Goal: Information Seeking & Learning: Learn about a topic

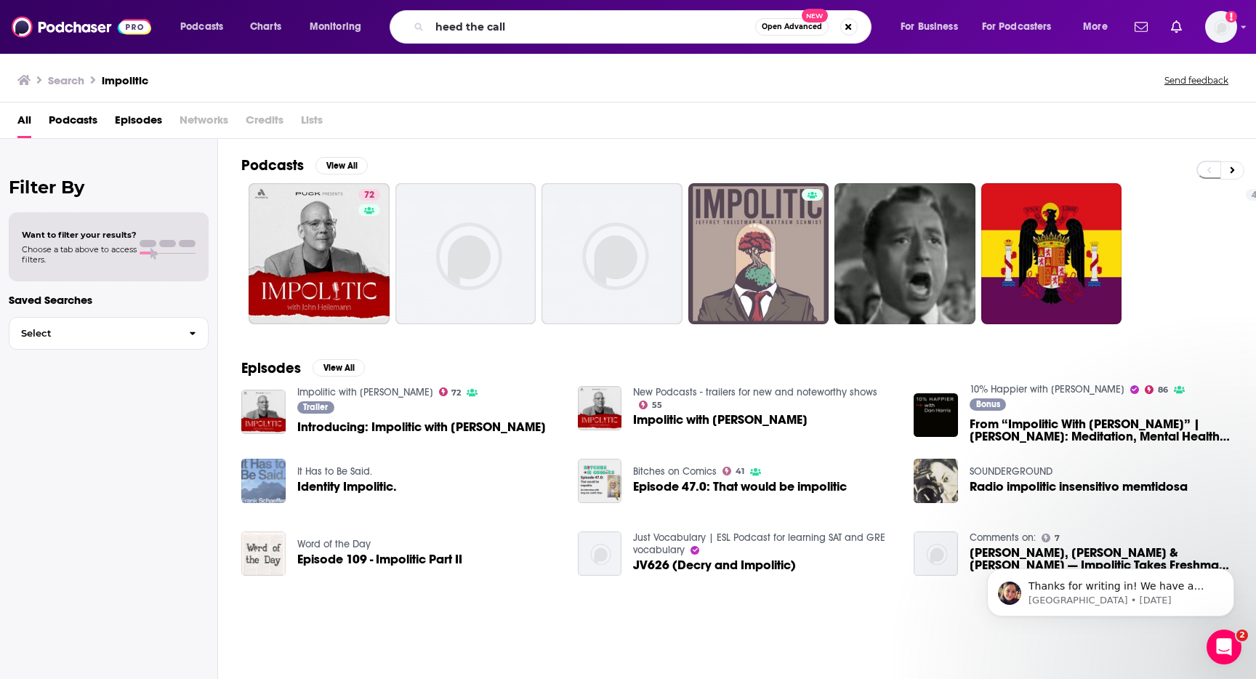
type input "heed the call"
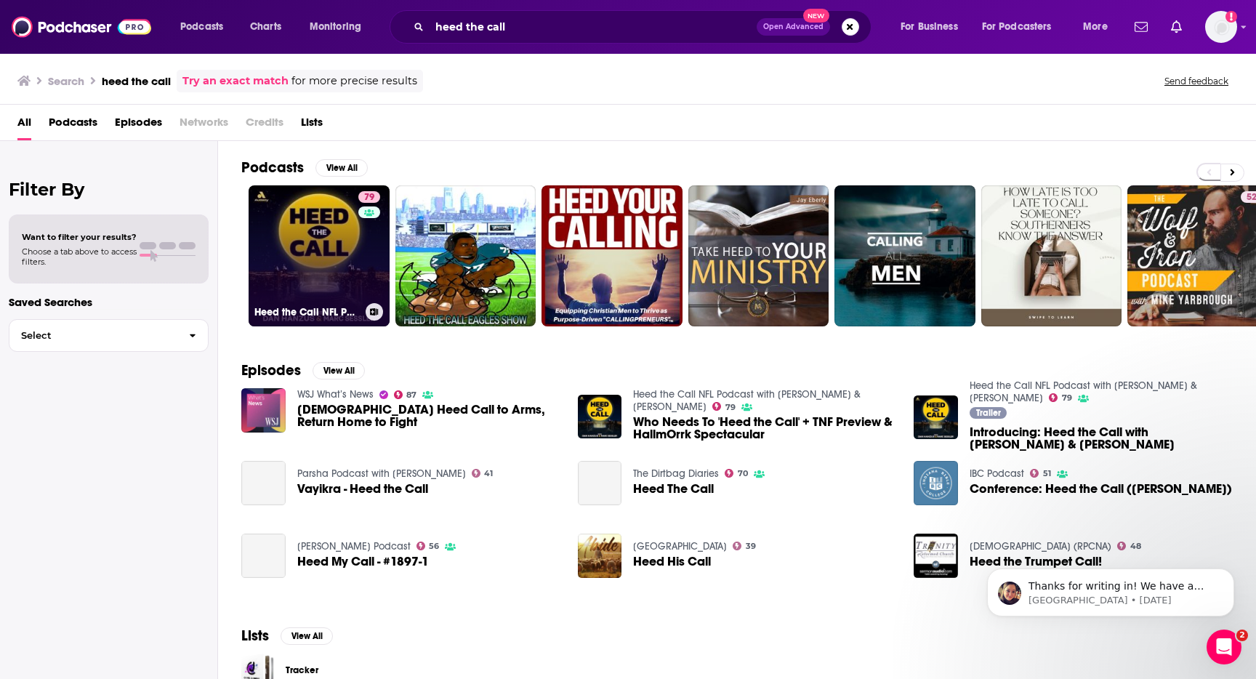
click at [344, 241] on link "79 Heed the Call NFL Podcast with [PERSON_NAME] & [PERSON_NAME]" at bounding box center [319, 255] width 141 height 141
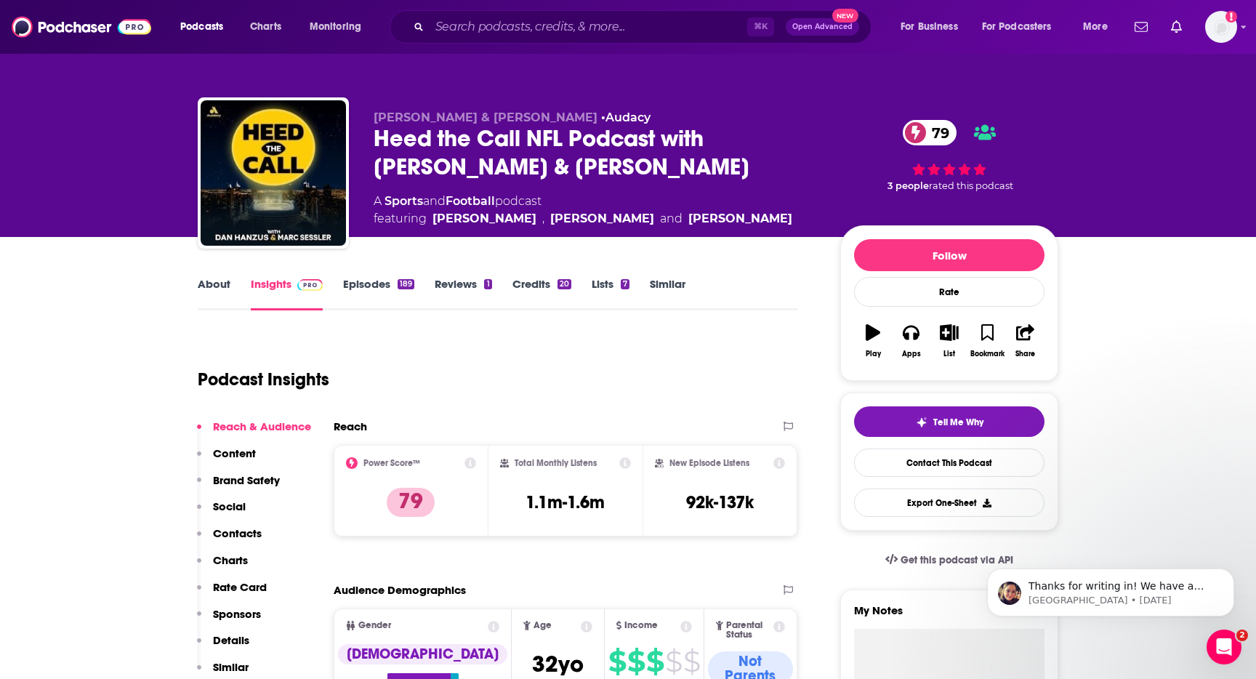
click at [199, 286] on link "About" at bounding box center [214, 293] width 33 height 33
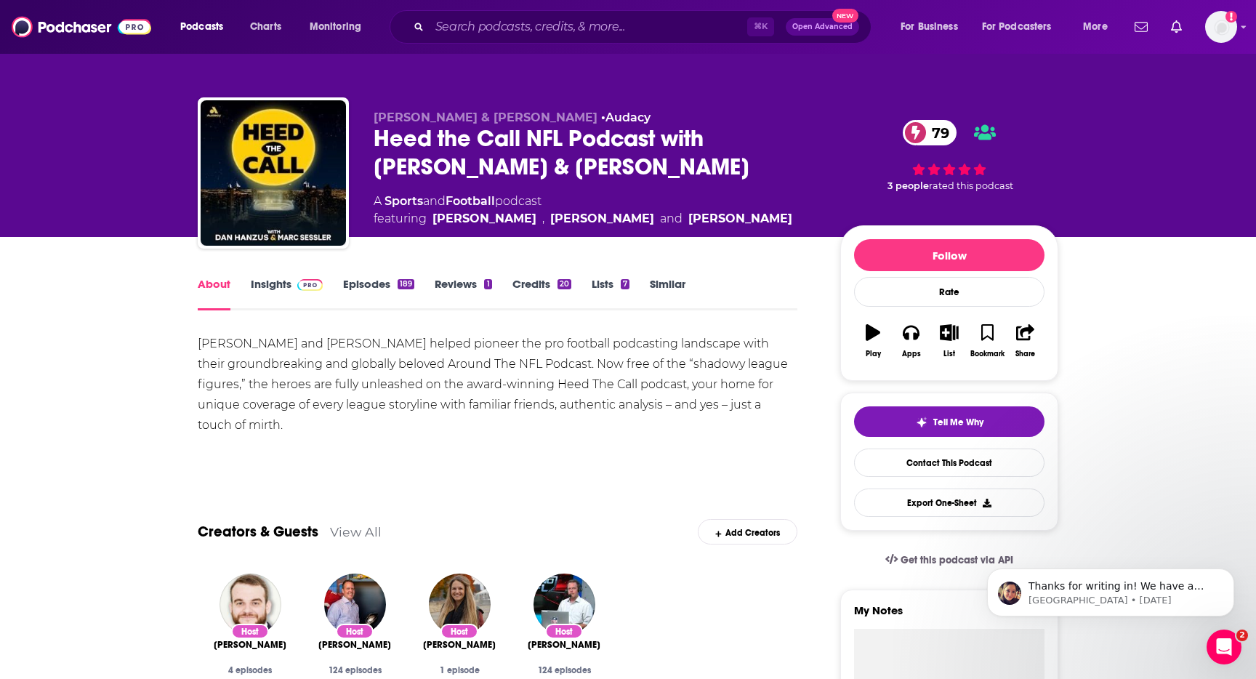
click at [364, 278] on link "Episodes 189" at bounding box center [378, 293] width 71 height 33
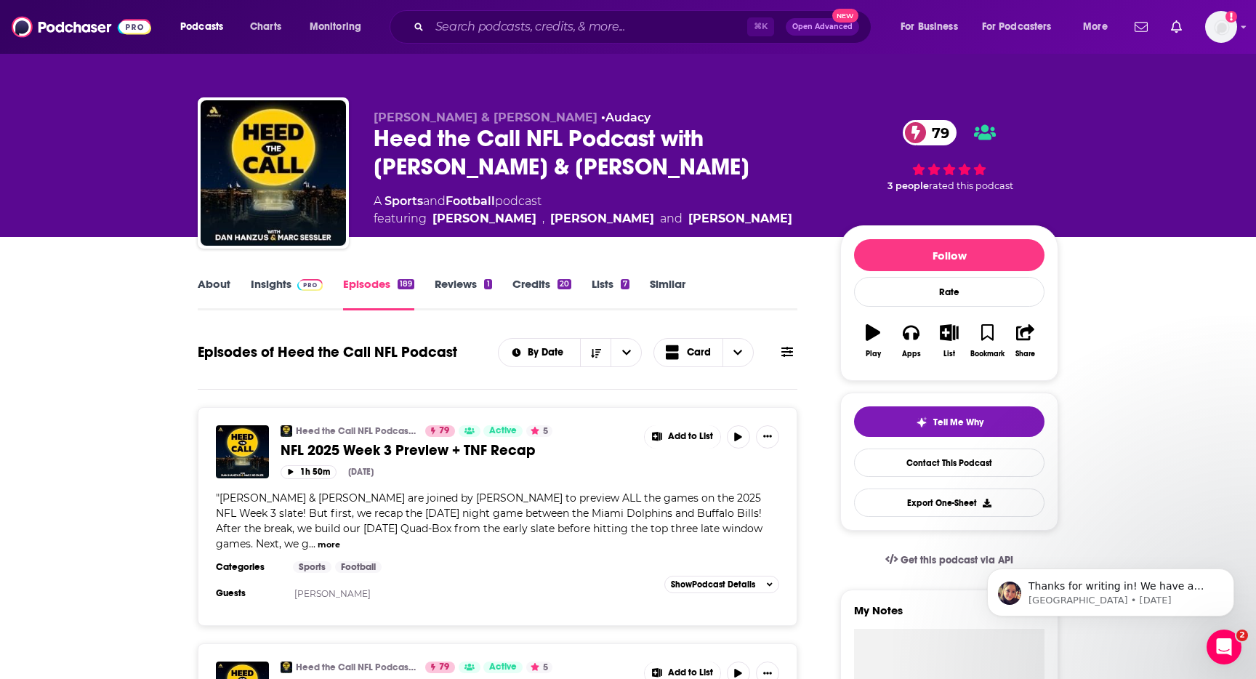
click at [212, 286] on link "About" at bounding box center [214, 293] width 33 height 33
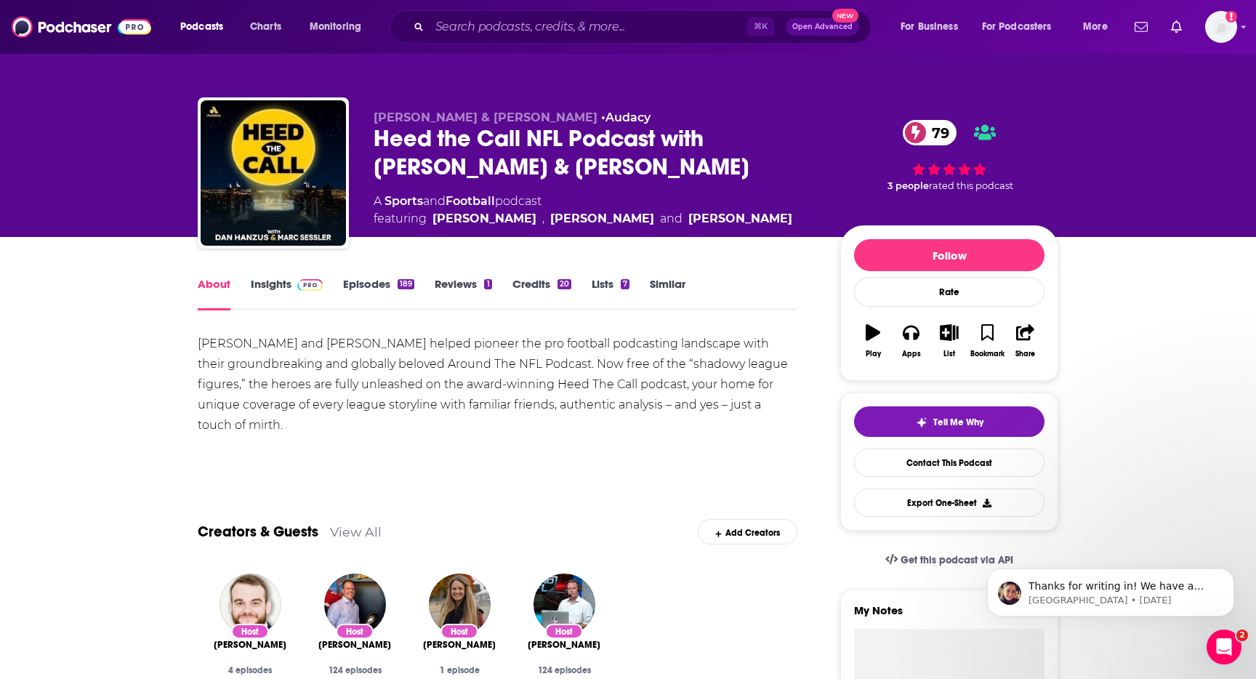
click at [348, 293] on link "Episodes 189" at bounding box center [378, 293] width 71 height 33
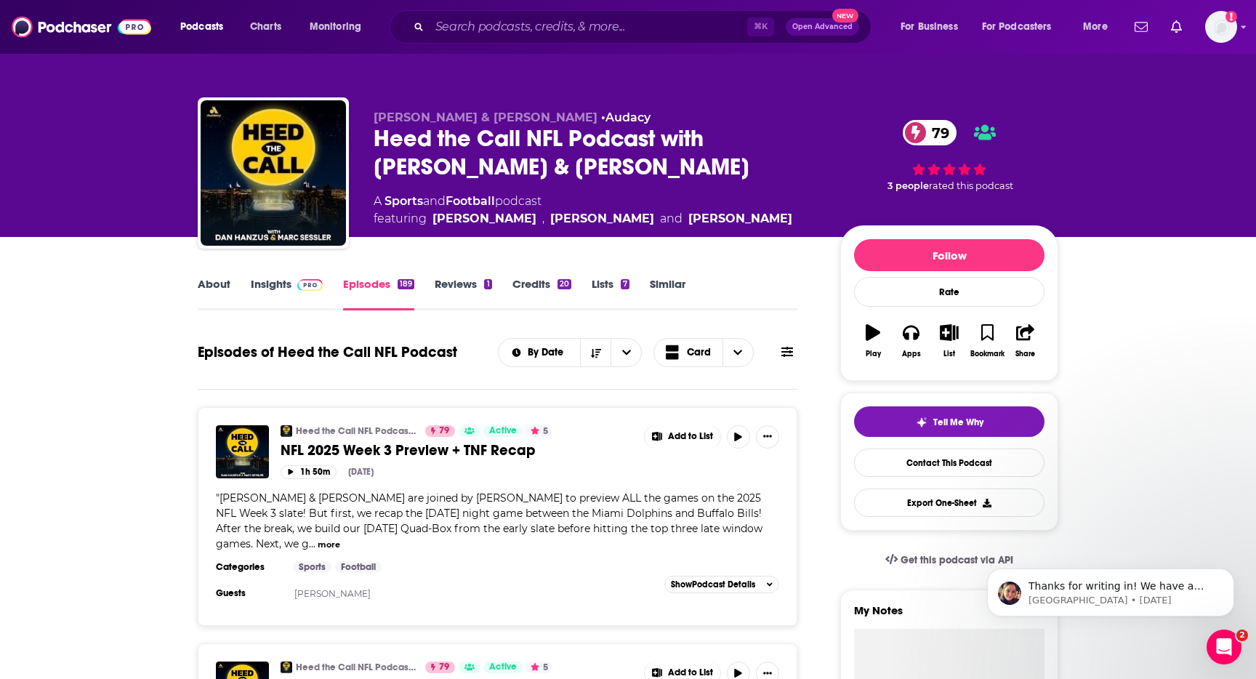
click at [280, 281] on link "Insights" at bounding box center [287, 293] width 72 height 33
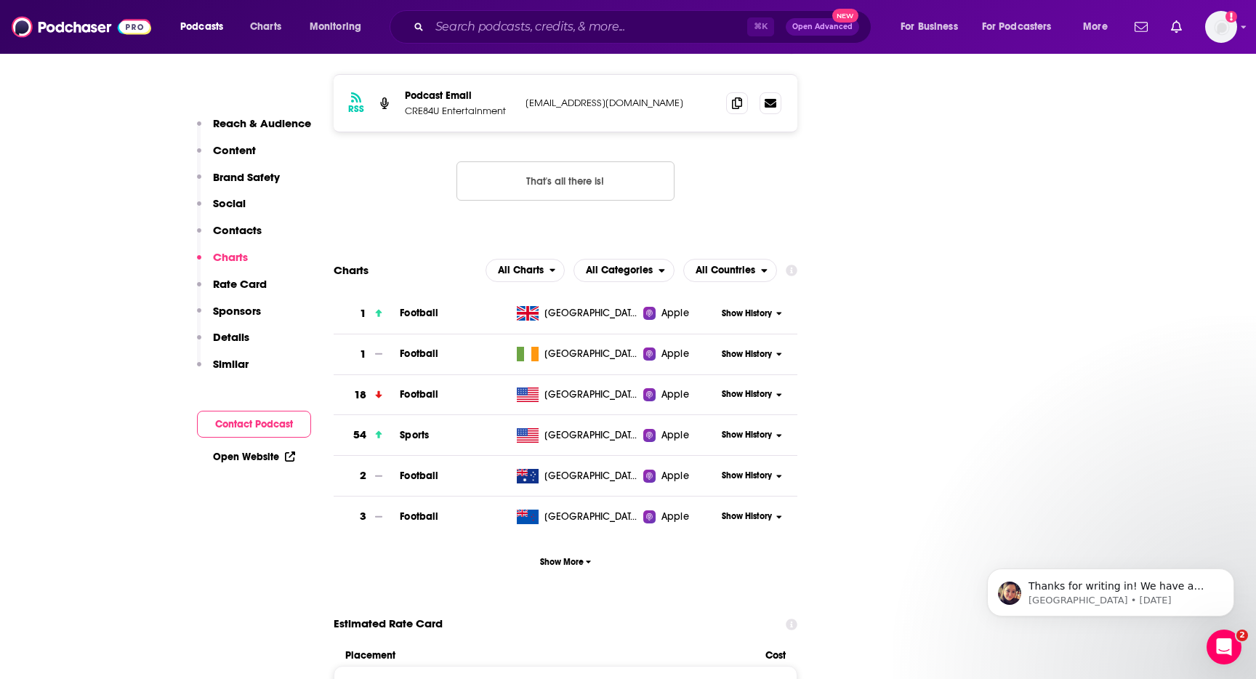
scroll to position [1959, 0]
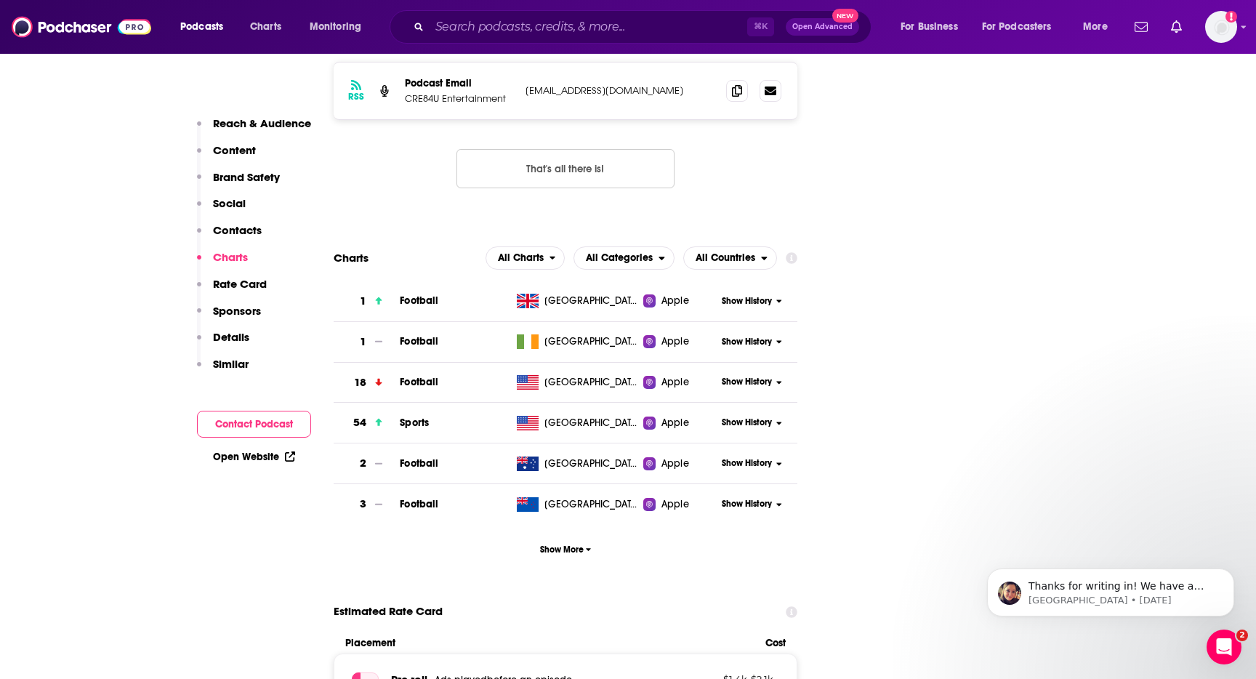
click at [763, 295] on span "Show History" at bounding box center [747, 301] width 50 height 12
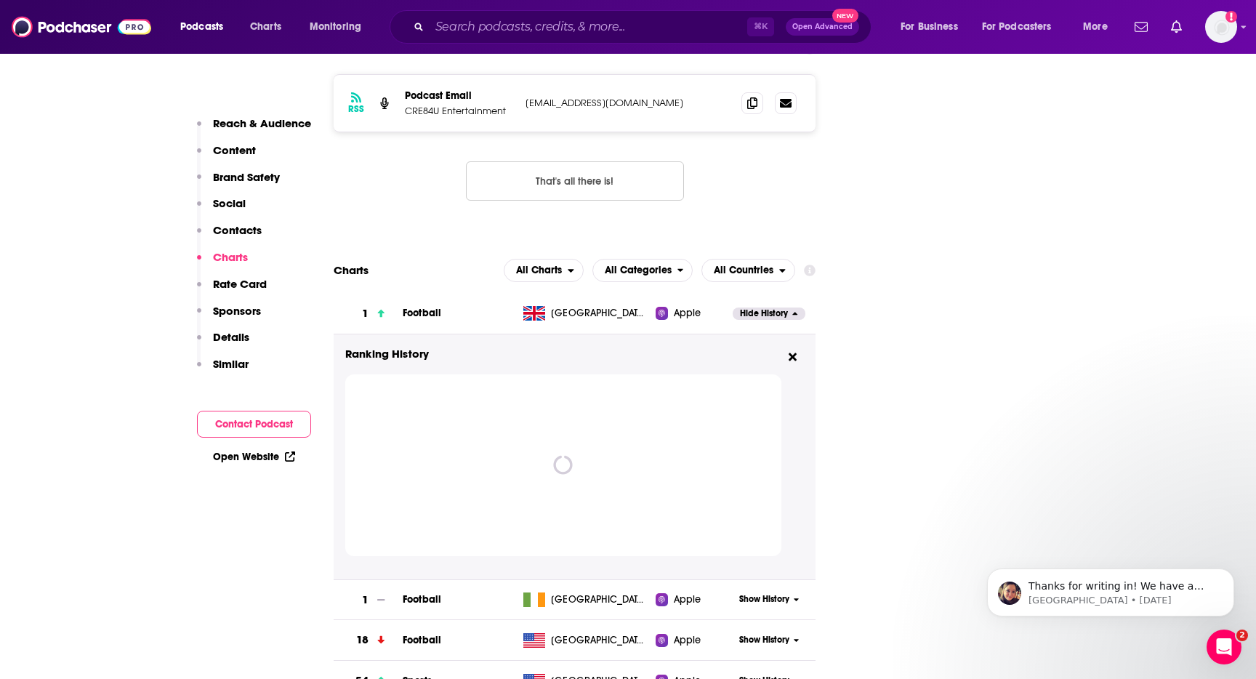
click at [783, 634] on span "Show History" at bounding box center [764, 640] width 50 height 12
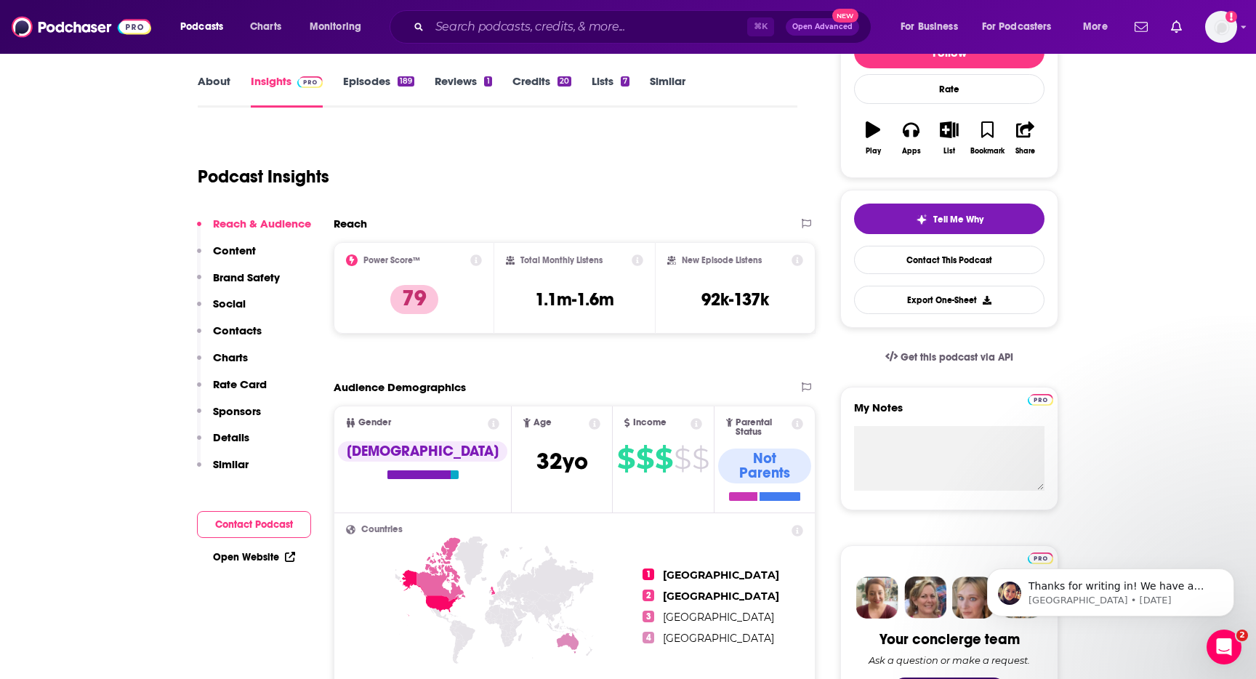
scroll to position [202, 0]
